Goal: Task Accomplishment & Management: Use online tool/utility

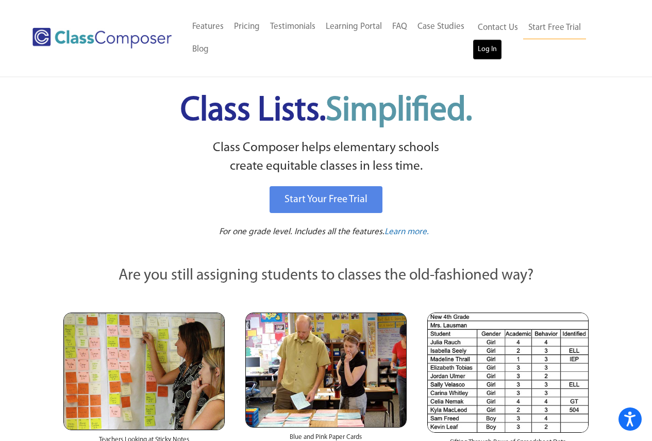
click at [482, 51] on link "Log In" at bounding box center [487, 49] width 29 height 21
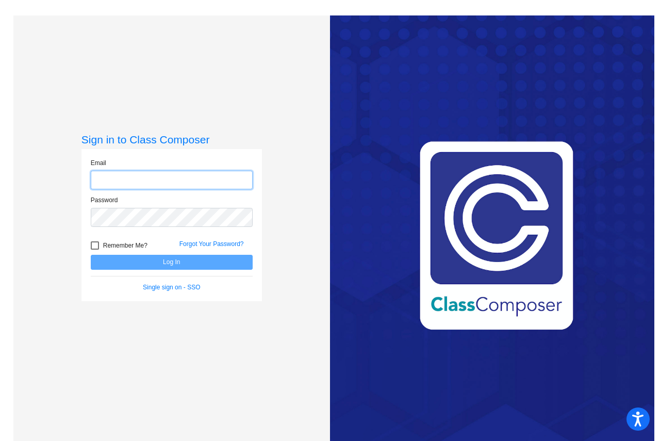
type input "[EMAIL_ADDRESS][DOMAIN_NAME]"
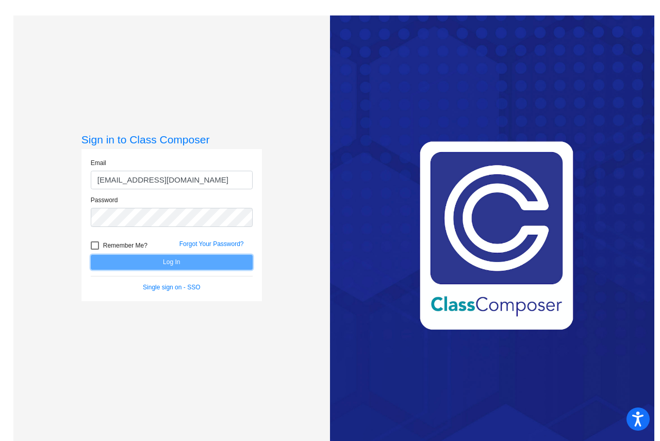
click at [195, 265] on button "Log In" at bounding box center [172, 262] width 162 height 15
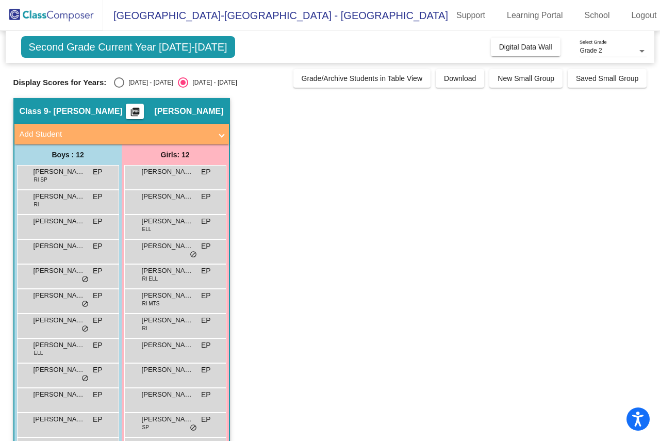
click at [125, 86] on div "2024 - 2025" at bounding box center [148, 82] width 48 height 9
click at [119, 88] on input "2024 - 2025" at bounding box center [119, 88] width 1 height 1
radio input "true"
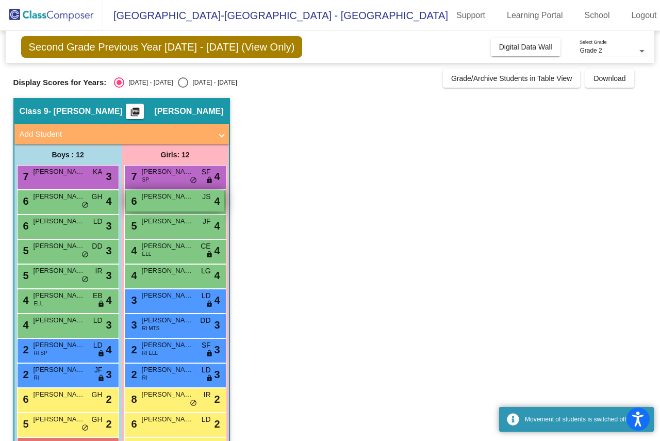
scroll to position [38, 0]
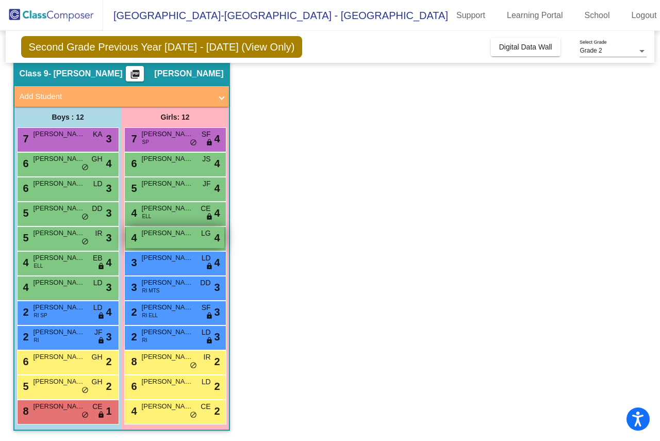
click at [185, 237] on span "Kinsley Zeffer" at bounding box center [168, 233] width 52 height 10
